Goal: Information Seeking & Learning: Stay updated

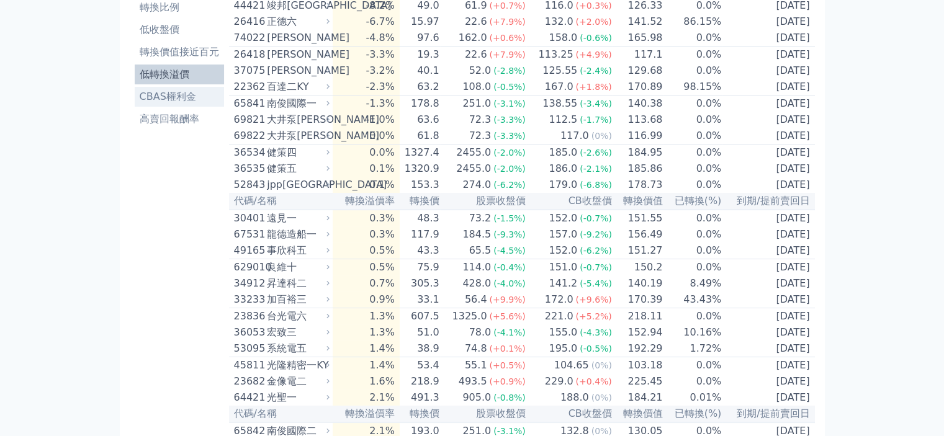
scroll to position [124, 0]
click at [173, 94] on li "CBAS權利金" at bounding box center [179, 96] width 89 height 15
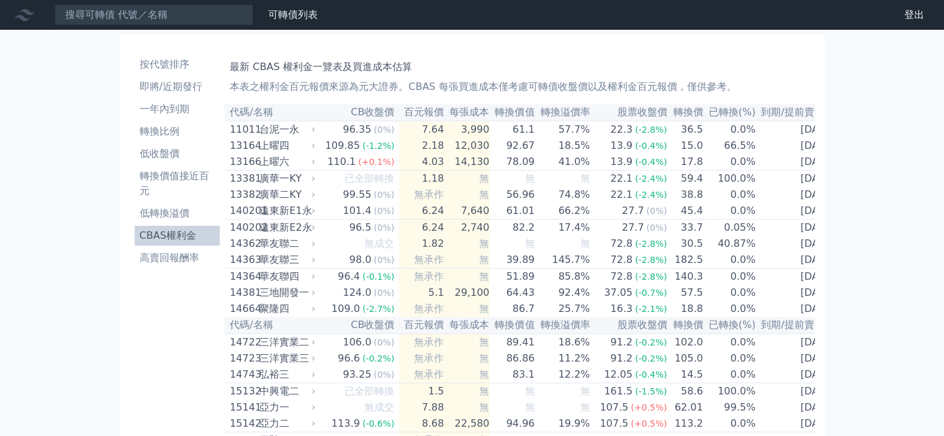
click at [279, 128] on div "台泥一永" at bounding box center [285, 129] width 53 height 15
click at [181, 87] on li "即將/近期發行" at bounding box center [178, 86] width 86 height 15
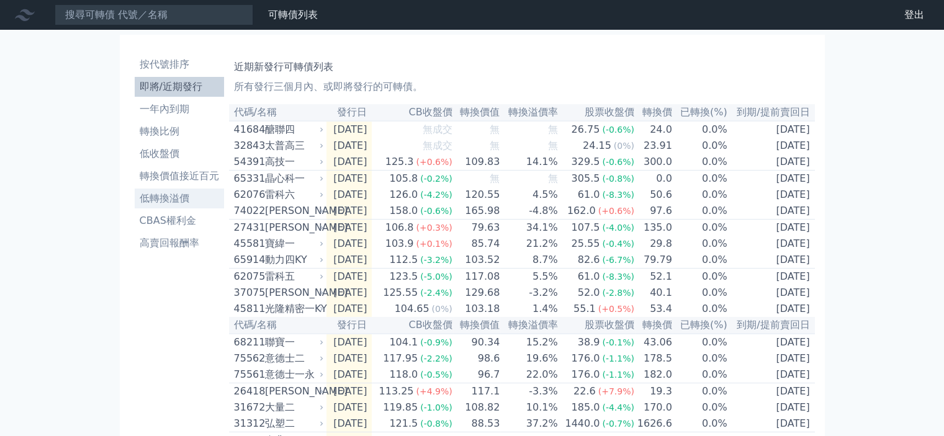
click at [173, 195] on li "低轉換溢價" at bounding box center [179, 198] width 89 height 15
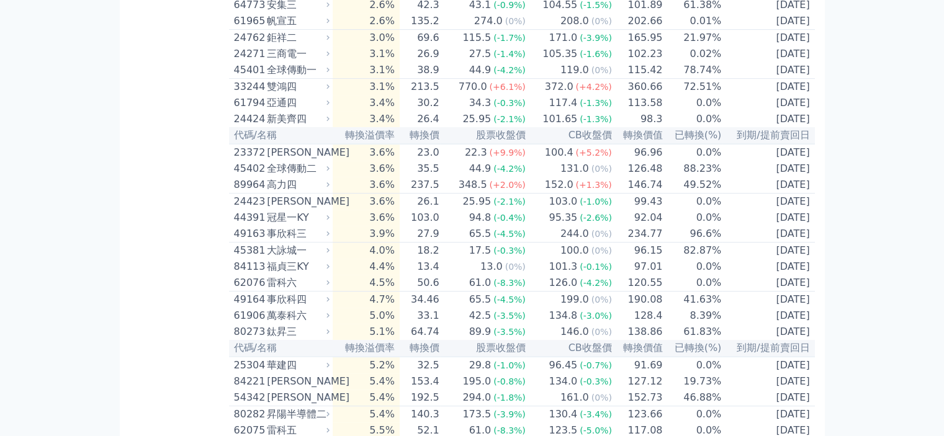
scroll to position [621, 0]
